Goal: Task Accomplishment & Management: Use online tool/utility

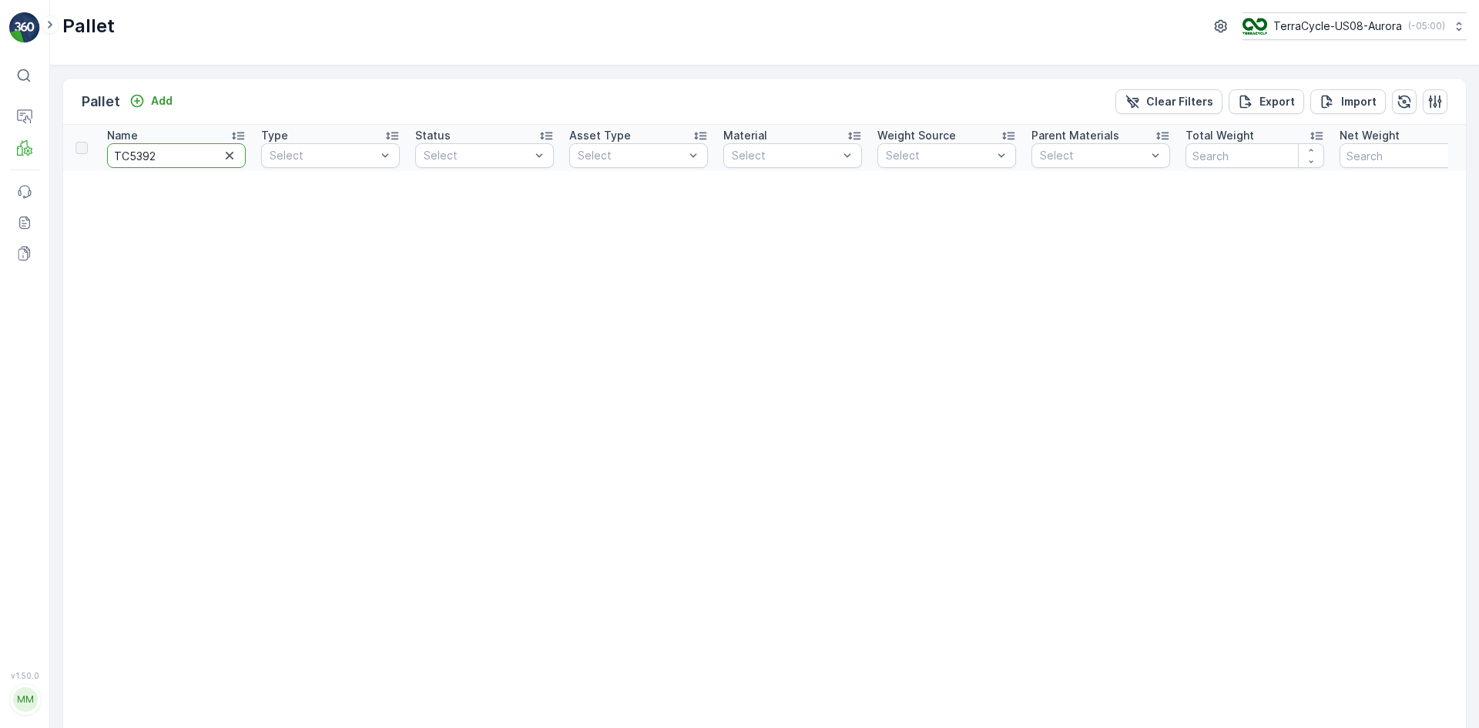
drag, startPoint x: 172, startPoint y: 152, endPoint x: 66, endPoint y: 148, distance: 105.6
click at [167, 153] on input "TC5392" at bounding box center [176, 155] width 139 height 25
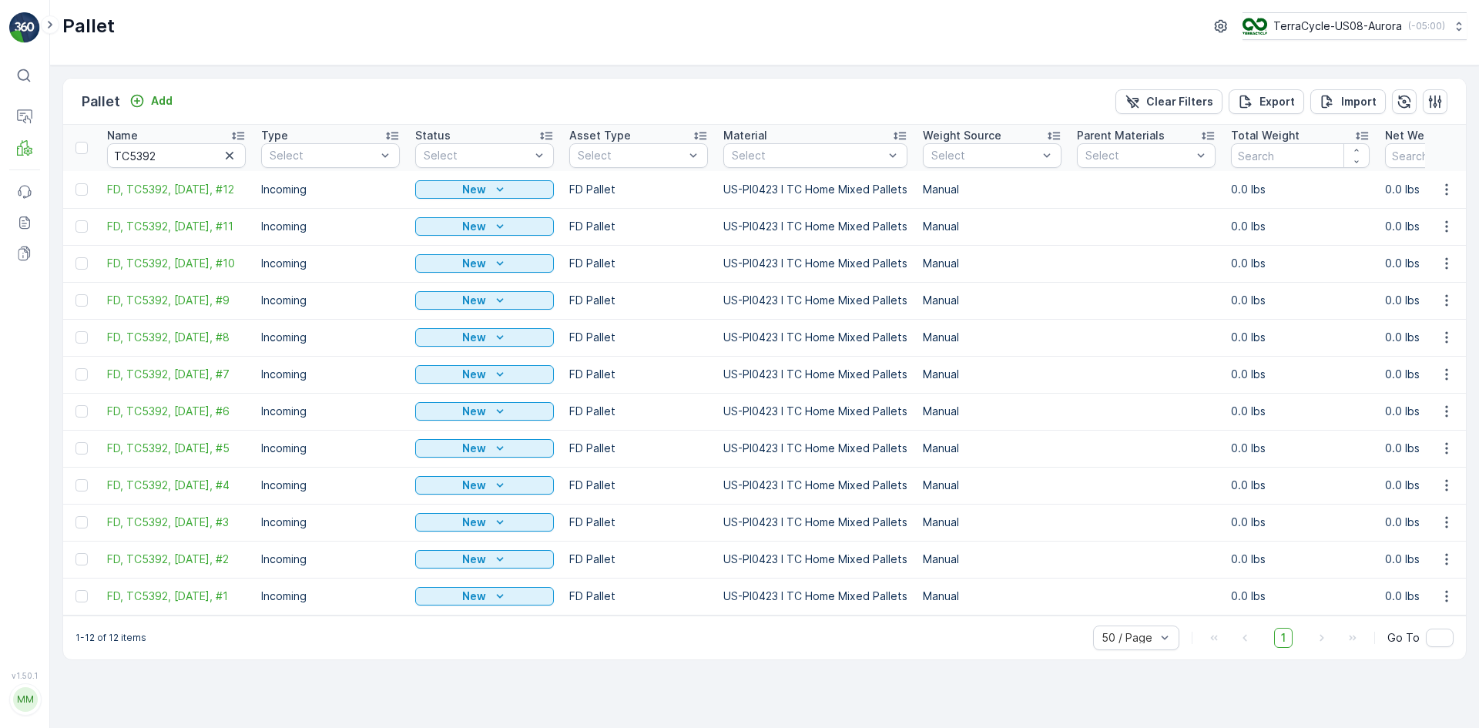
click at [89, 147] on div at bounding box center [84, 148] width 16 height 12
click at [84, 142] on input "checkbox" at bounding box center [84, 142] width 0 height 0
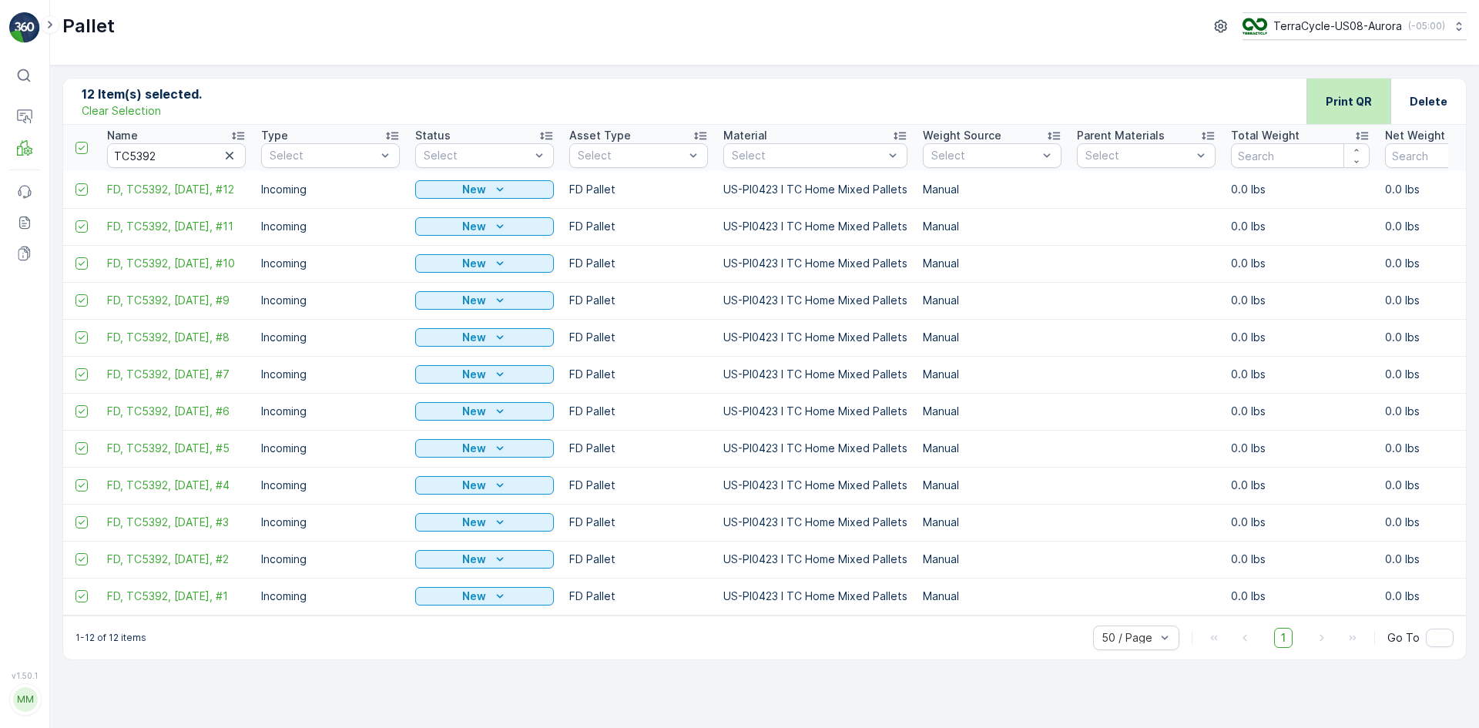
click at [1342, 104] on p "Print QR" at bounding box center [1349, 101] width 46 height 15
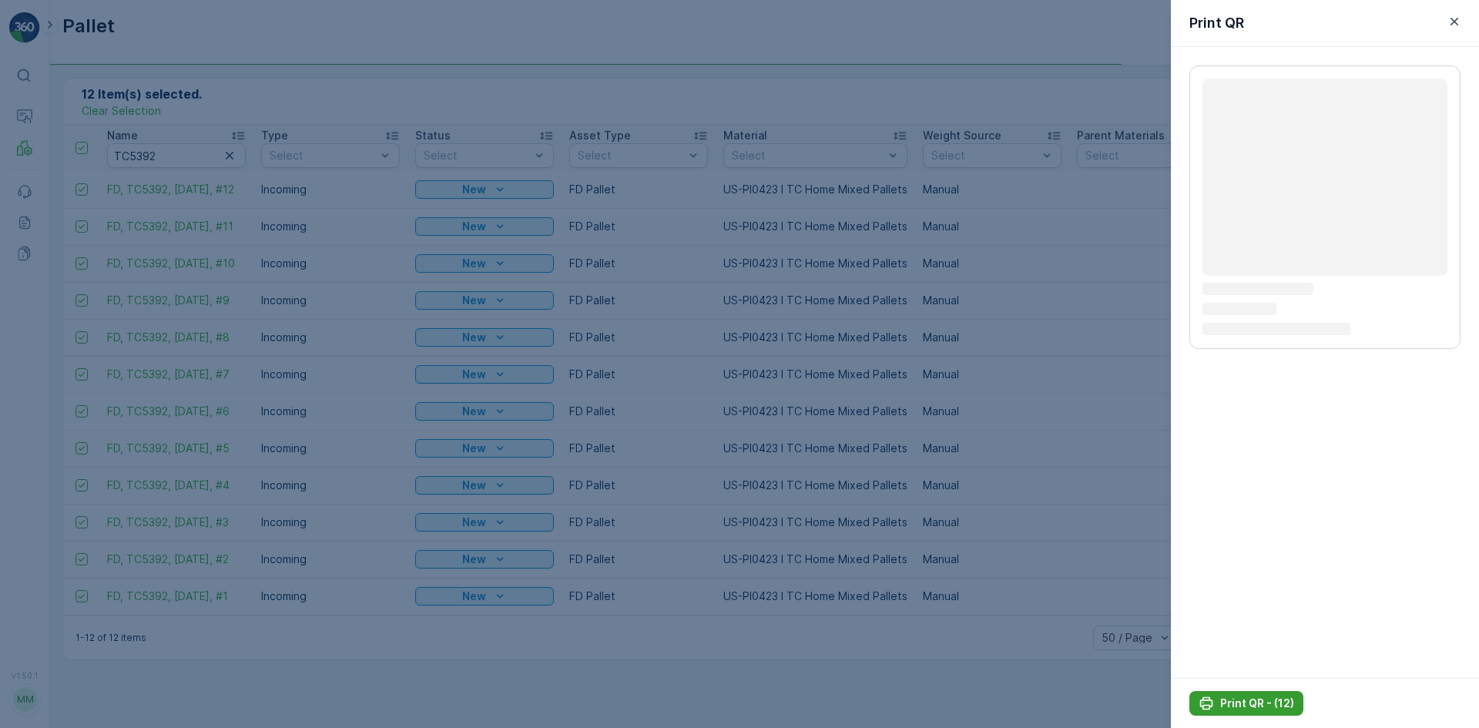
click at [1274, 706] on p "Print QR - (12)" at bounding box center [1257, 703] width 74 height 15
click at [1267, 702] on p "Print QR - (12)" at bounding box center [1257, 703] width 74 height 15
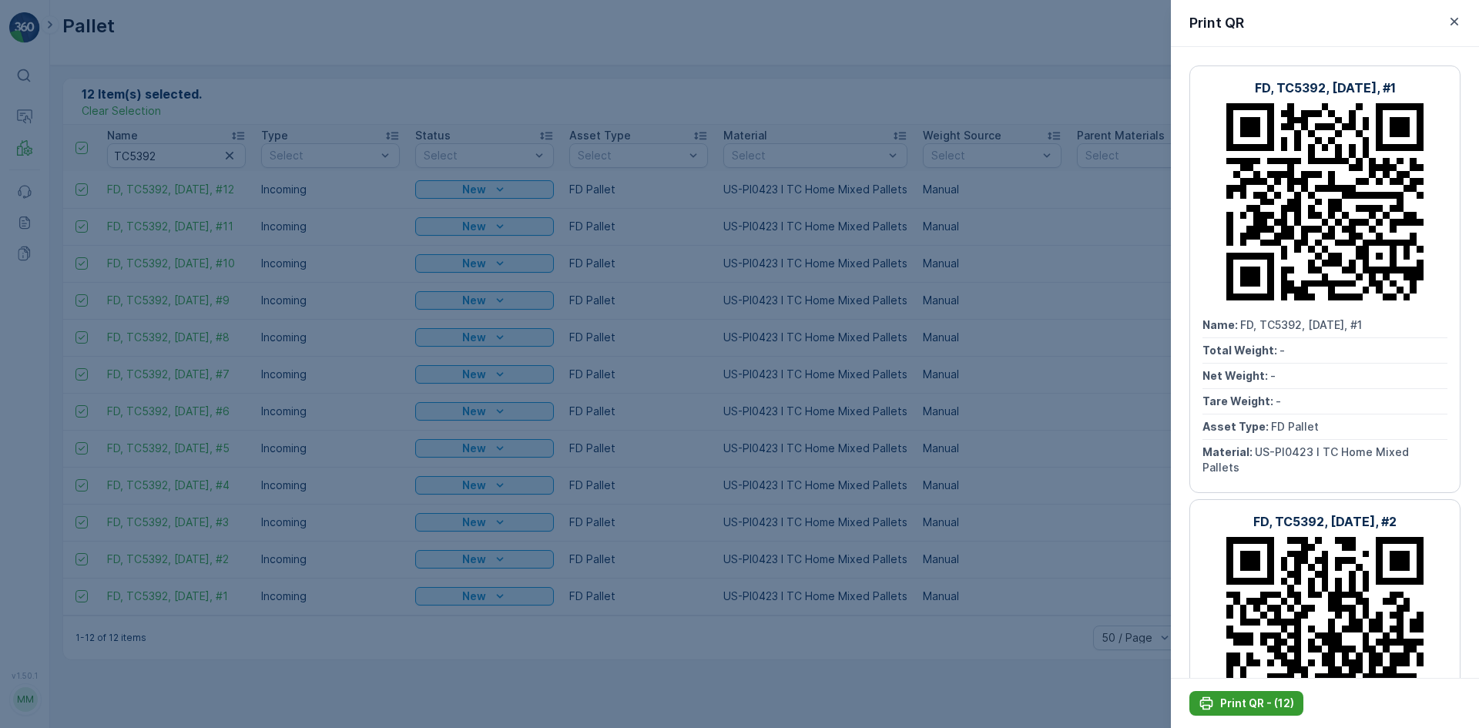
click at [1267, 702] on p "Print QR - (12)" at bounding box center [1257, 703] width 74 height 15
click at [460, 356] on div at bounding box center [739, 364] width 1479 height 728
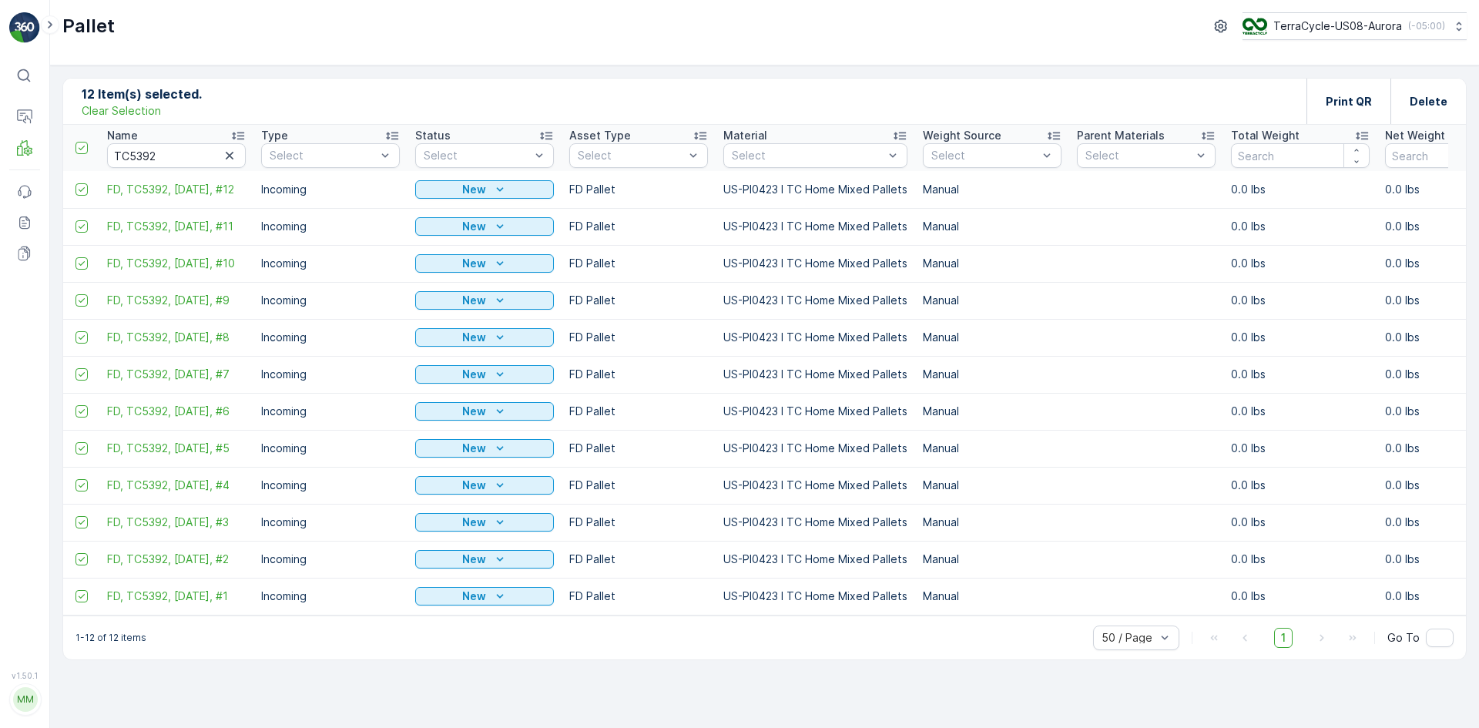
click at [142, 111] on p "Clear Selection" at bounding box center [121, 110] width 79 height 15
drag, startPoint x: 166, startPoint y: 157, endPoint x: 0, endPoint y: 116, distance: 171.4
click at [0, 116] on div "⌘B Operations MRF Events Reports Documents v 1.50.1 MM MRF.US08 Pallet TerraCyc…" at bounding box center [739, 364] width 1479 height 728
type input "25448"
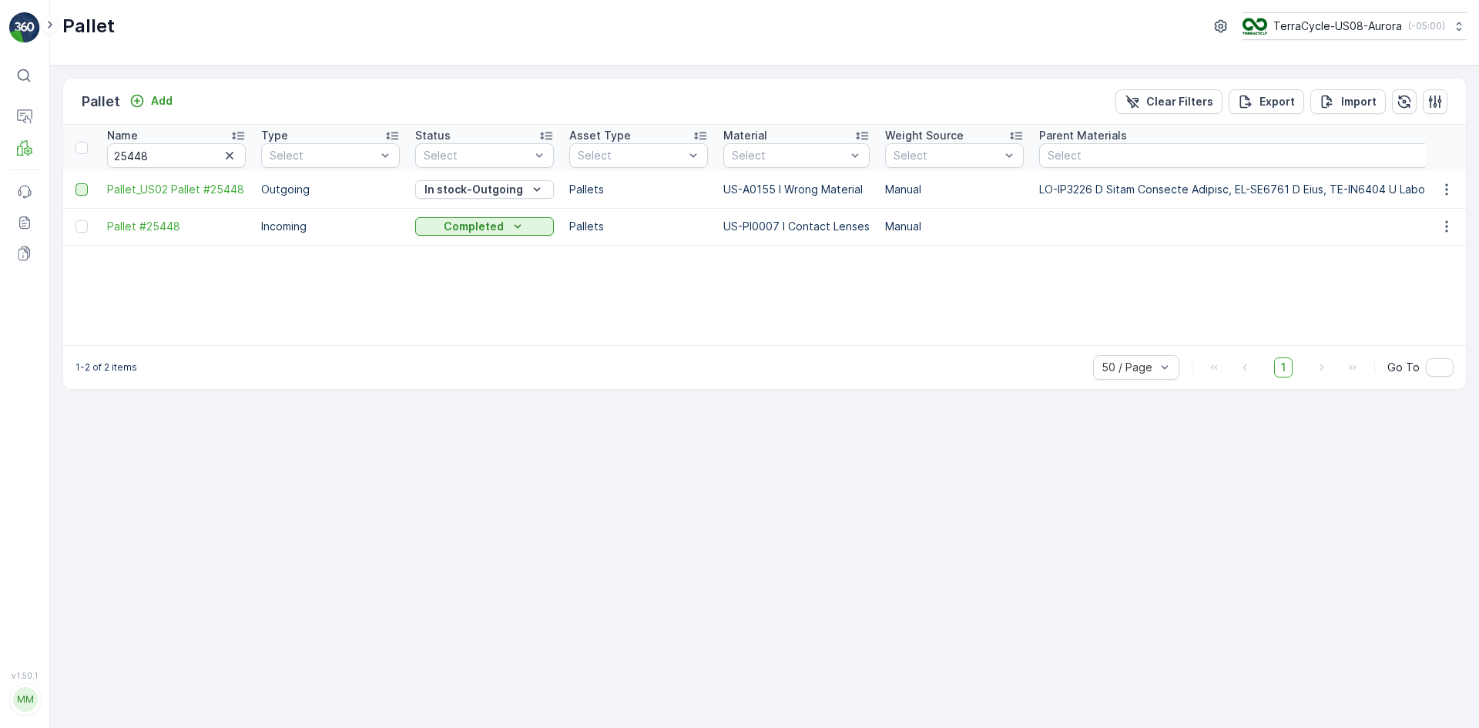
click at [81, 192] on div at bounding box center [82, 189] width 12 height 12
click at [76, 183] on input "checkbox" at bounding box center [76, 183] width 0 height 0
click at [1371, 108] on p "Print QR" at bounding box center [1349, 101] width 46 height 15
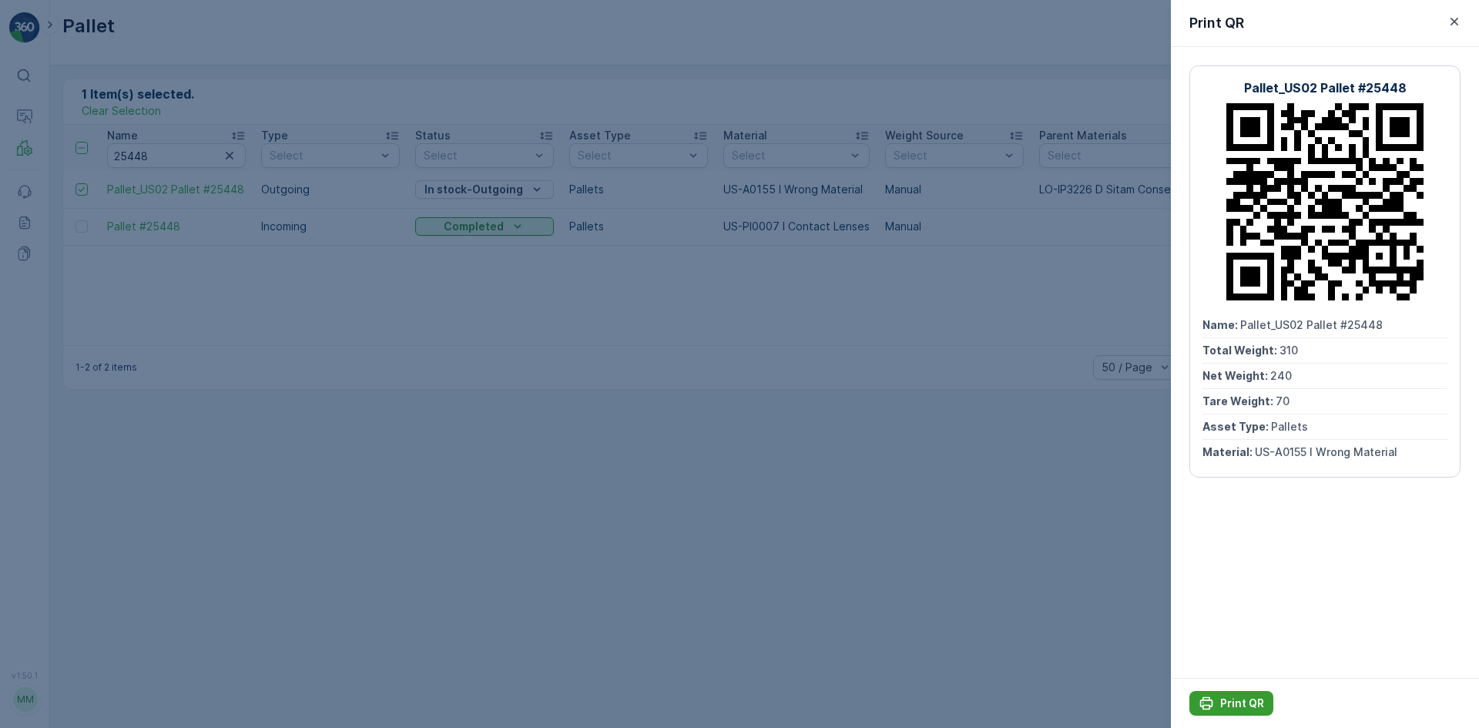
click at [1244, 706] on p "Print QR" at bounding box center [1242, 703] width 44 height 15
click at [798, 529] on div at bounding box center [739, 364] width 1479 height 728
